Goal: Task Accomplishment & Management: Use online tool/utility

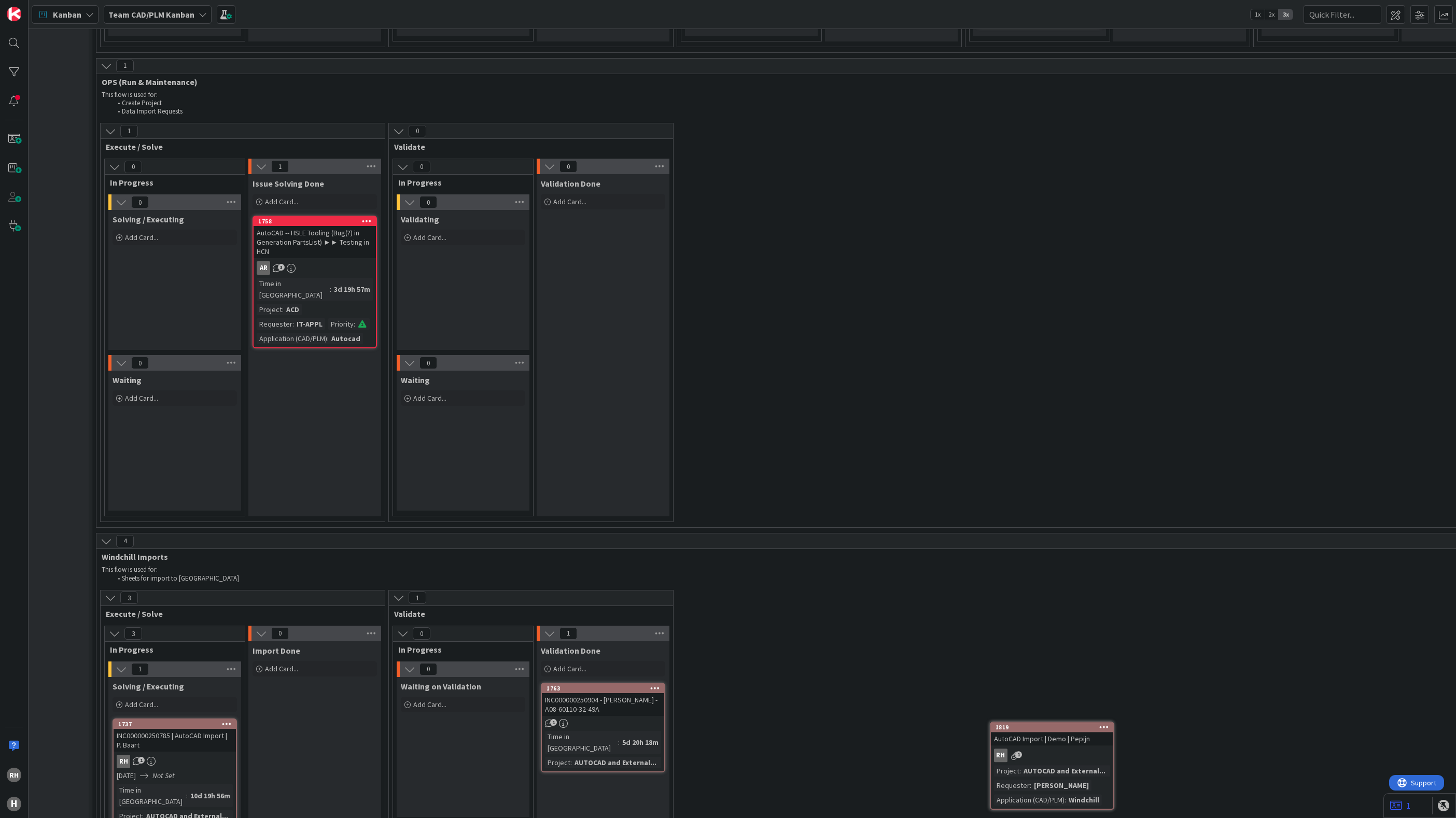
scroll to position [2847, 212]
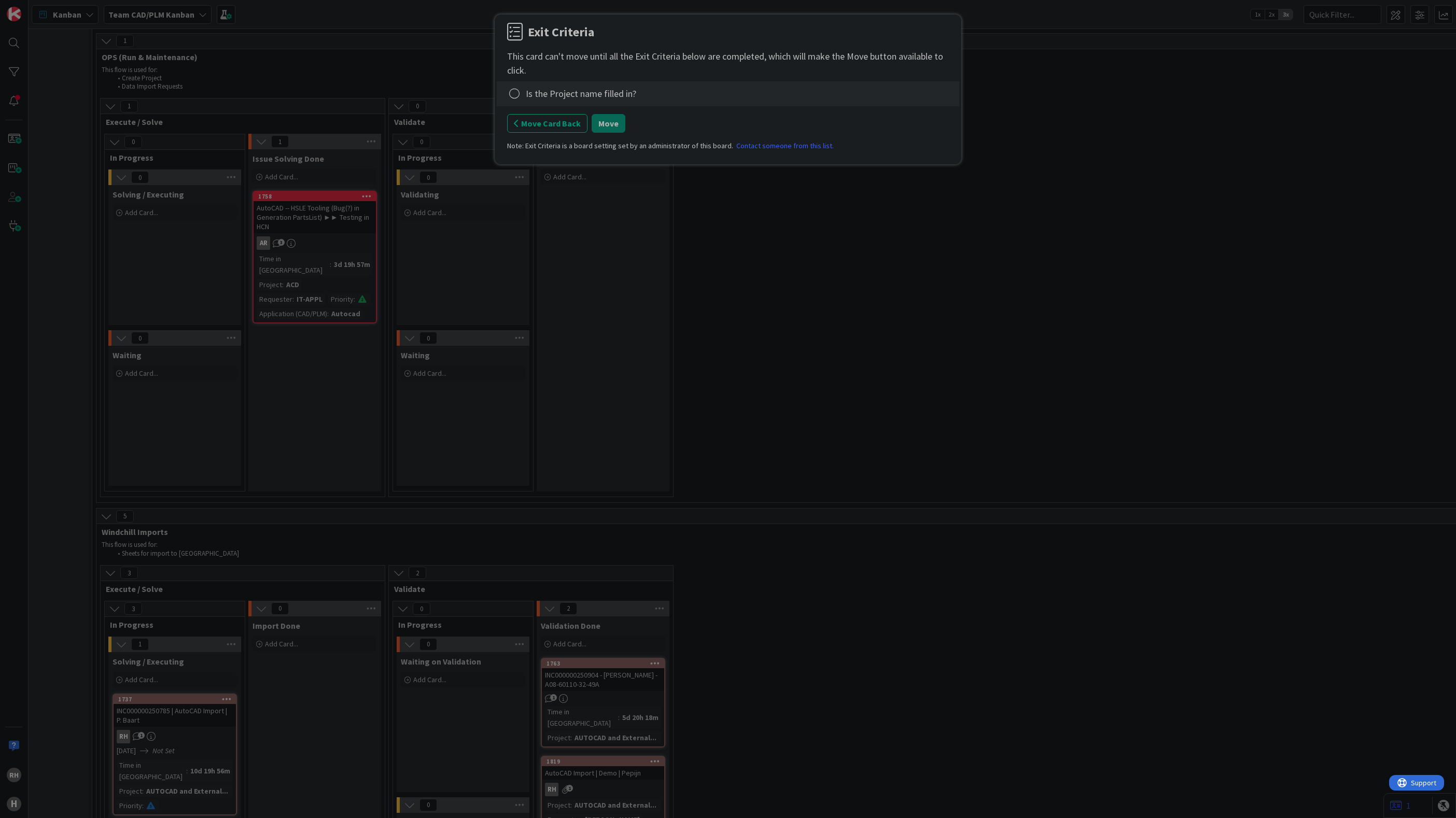
click at [610, 721] on div "Exit Criteria This card can't move until all the Exit Criteria below are comple…" at bounding box center [728, 409] width 1456 height 818
click at [626, 92] on div "Is the Project name filled in?" at bounding box center [581, 94] width 111 height 14
click at [521, 92] on icon at bounding box center [514, 94] width 14 height 14
click at [554, 111] on link "Complete" at bounding box center [572, 114] width 129 height 15
click at [605, 123] on button "Move" at bounding box center [608, 123] width 34 height 19
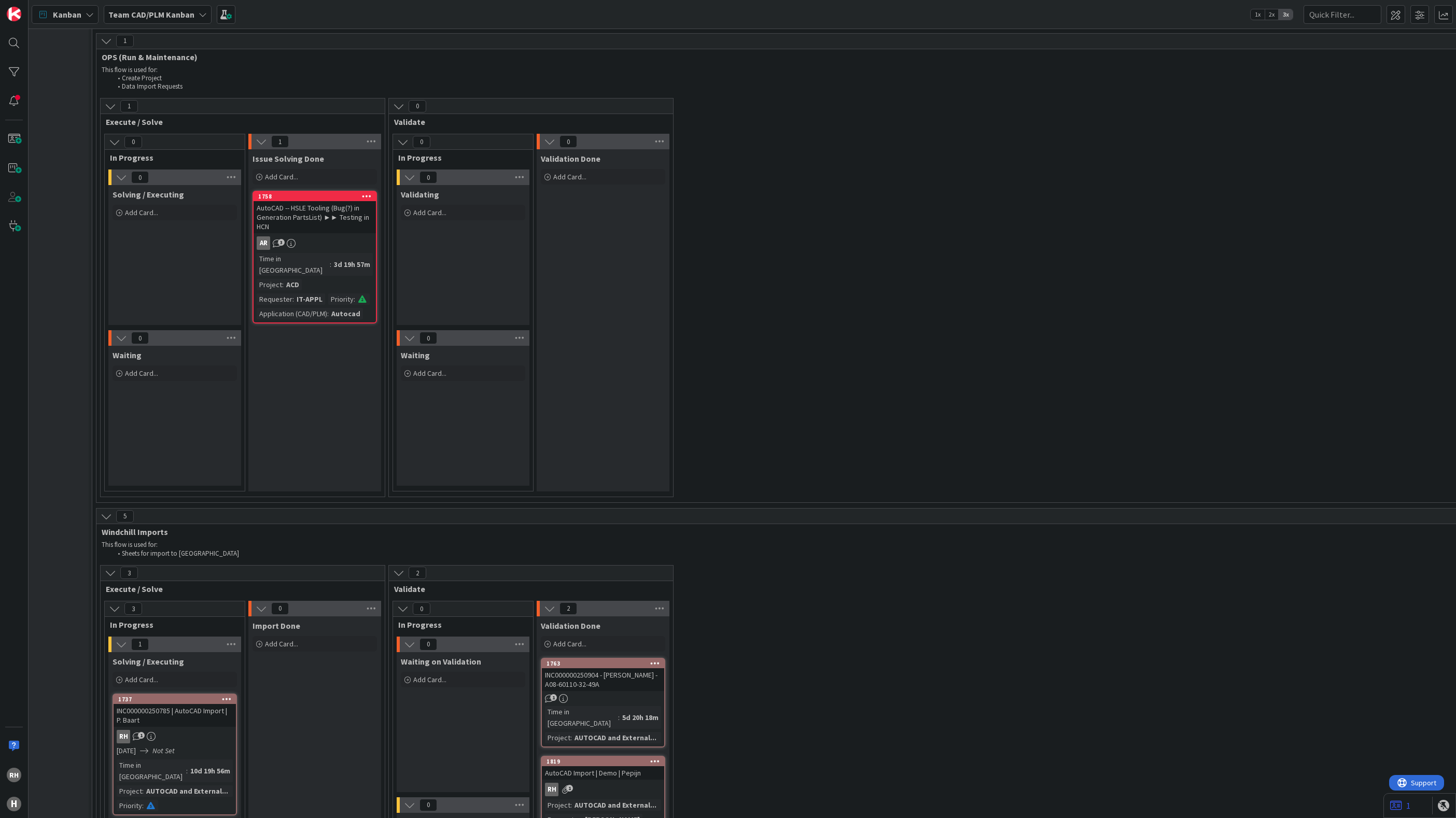
click at [609, 668] on div "INC000000250904 - [PERSON_NAME] - A08-60110-32-49A" at bounding box center [602, 679] width 122 height 23
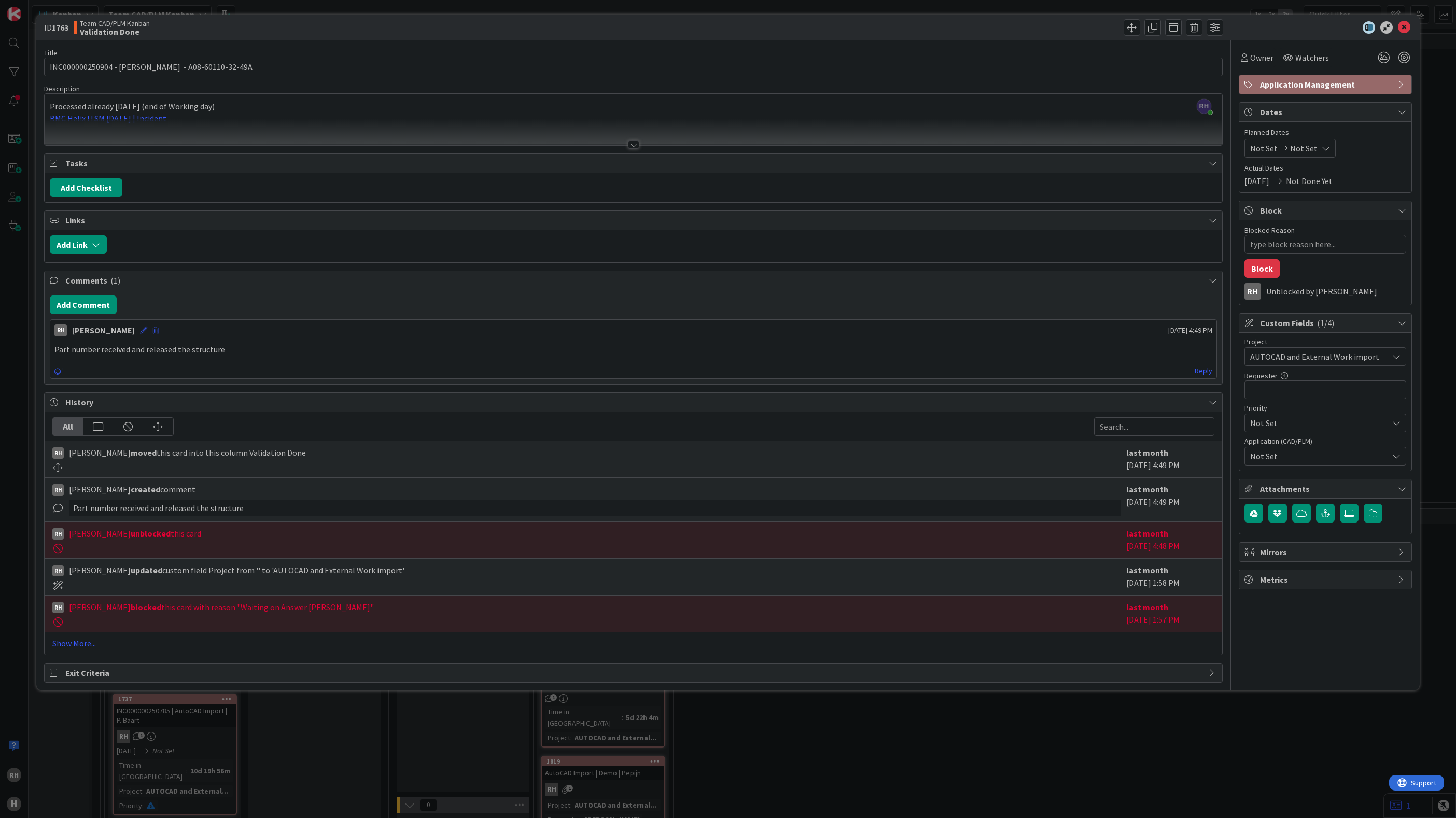
click at [1325, 459] on span "Not Set" at bounding box center [1319, 456] width 138 height 13
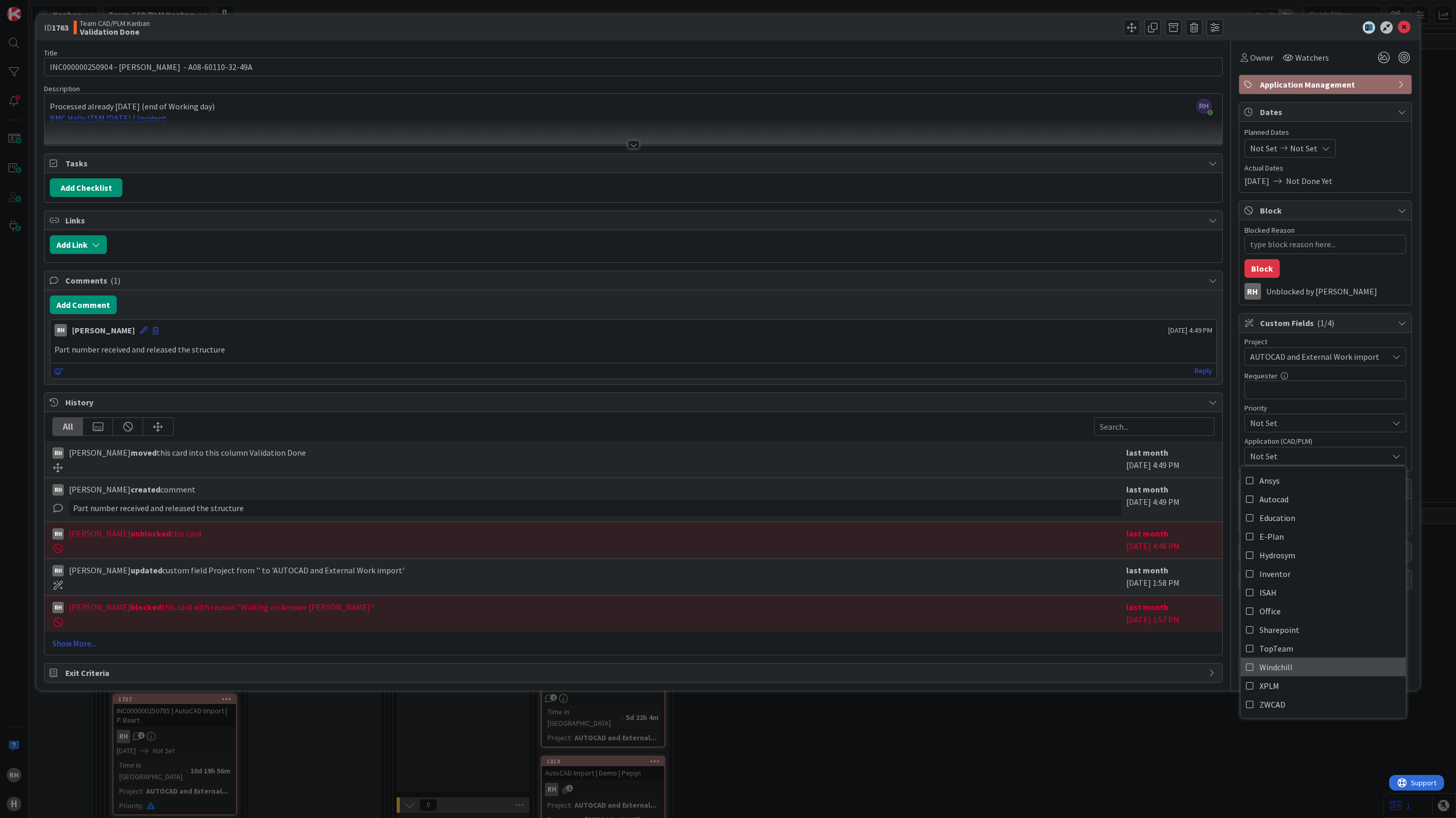
click at [1286, 669] on span "Windchill" at bounding box center [1276, 667] width 33 height 16
type textarea "x"
drag, startPoint x: 1153, startPoint y: 760, endPoint x: 1180, endPoint y: 742, distance: 32.4
click at [1153, 760] on div "ID 1763 Team CAD/PLM Kanban Validation Done Title 47 / 128 INC000000250904 - [P…" at bounding box center [728, 409] width 1456 height 818
